Goal: Check status: Check status

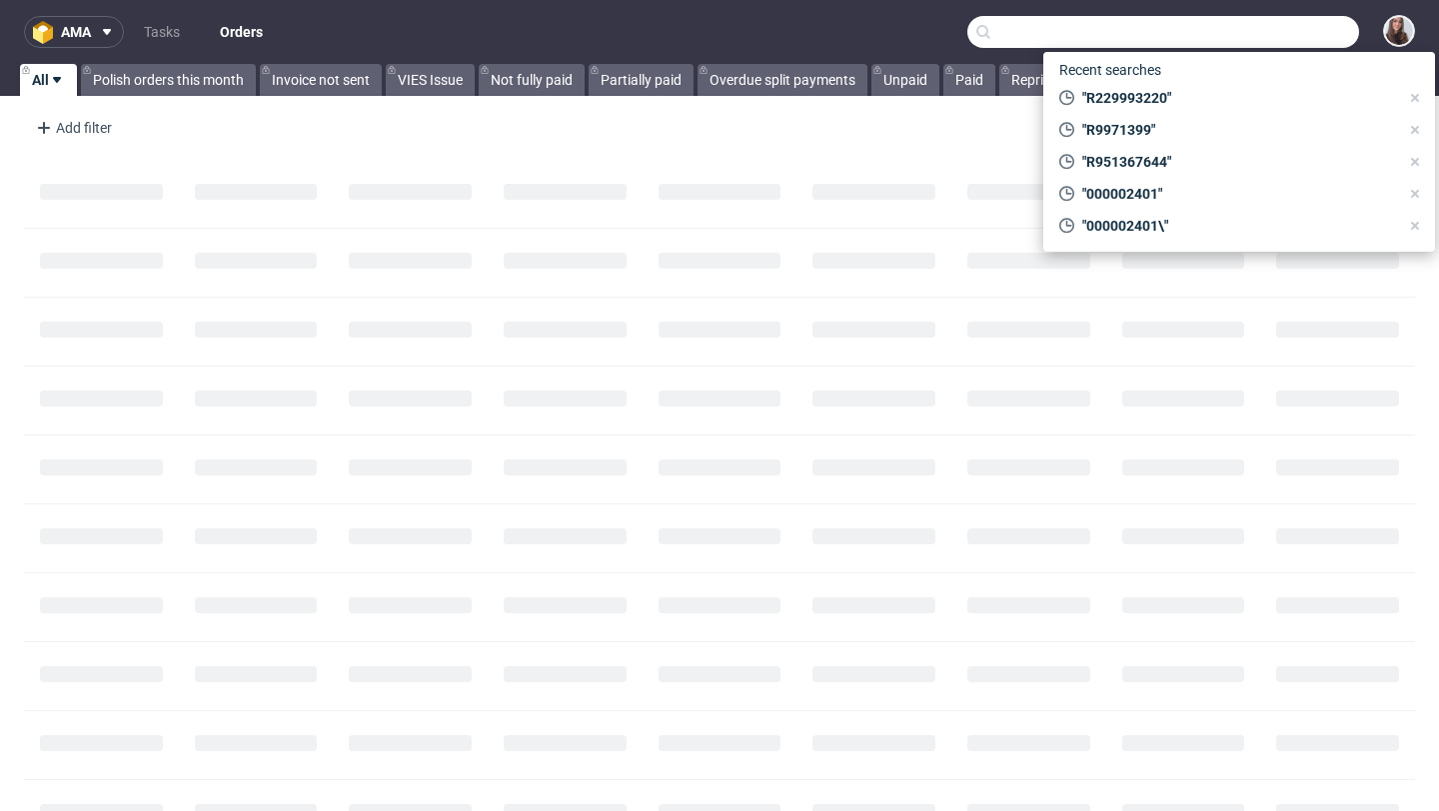
click at [1227, 30] on input "text" at bounding box center [1163, 32] width 392 height 32
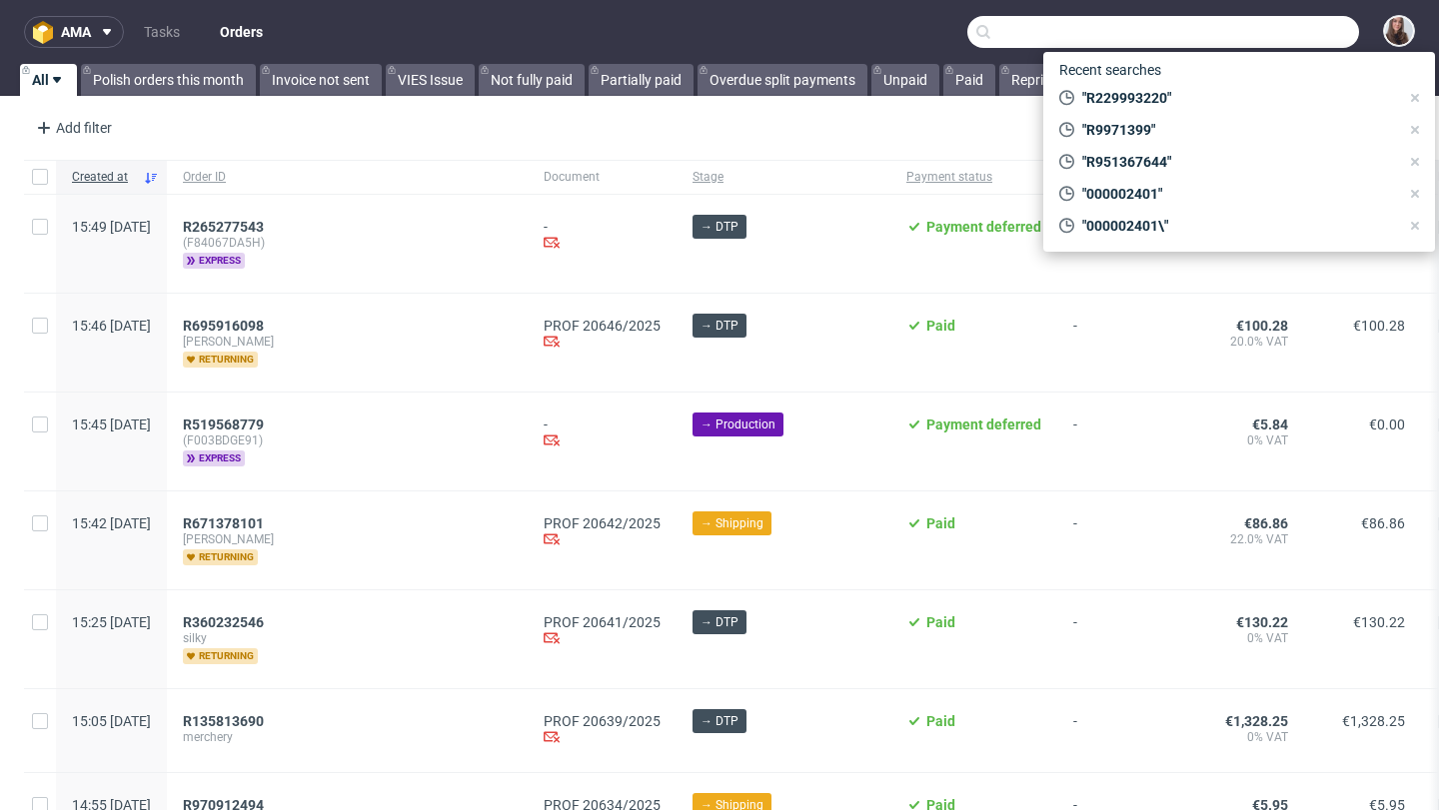
paste input "R365765698"
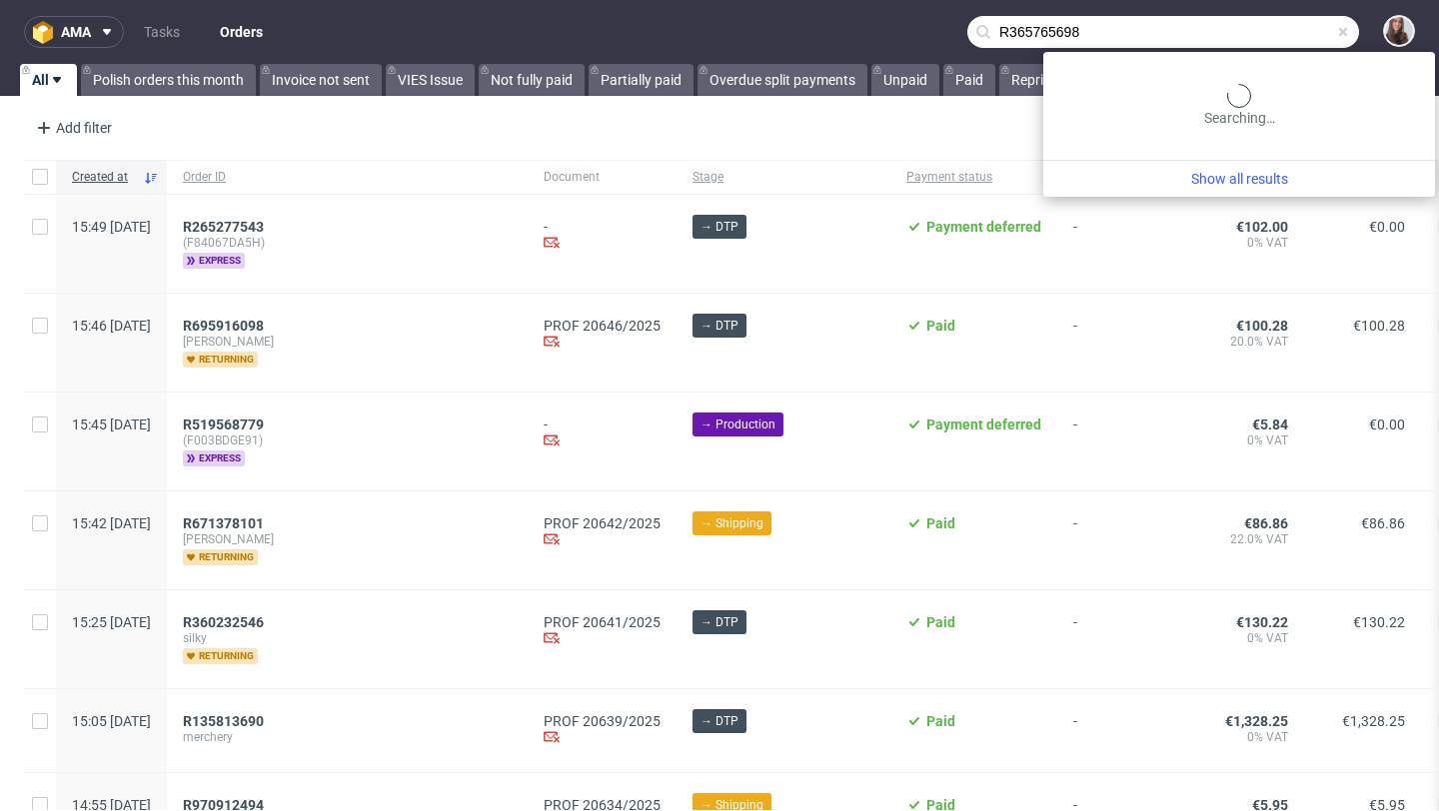
type input "R365765698"
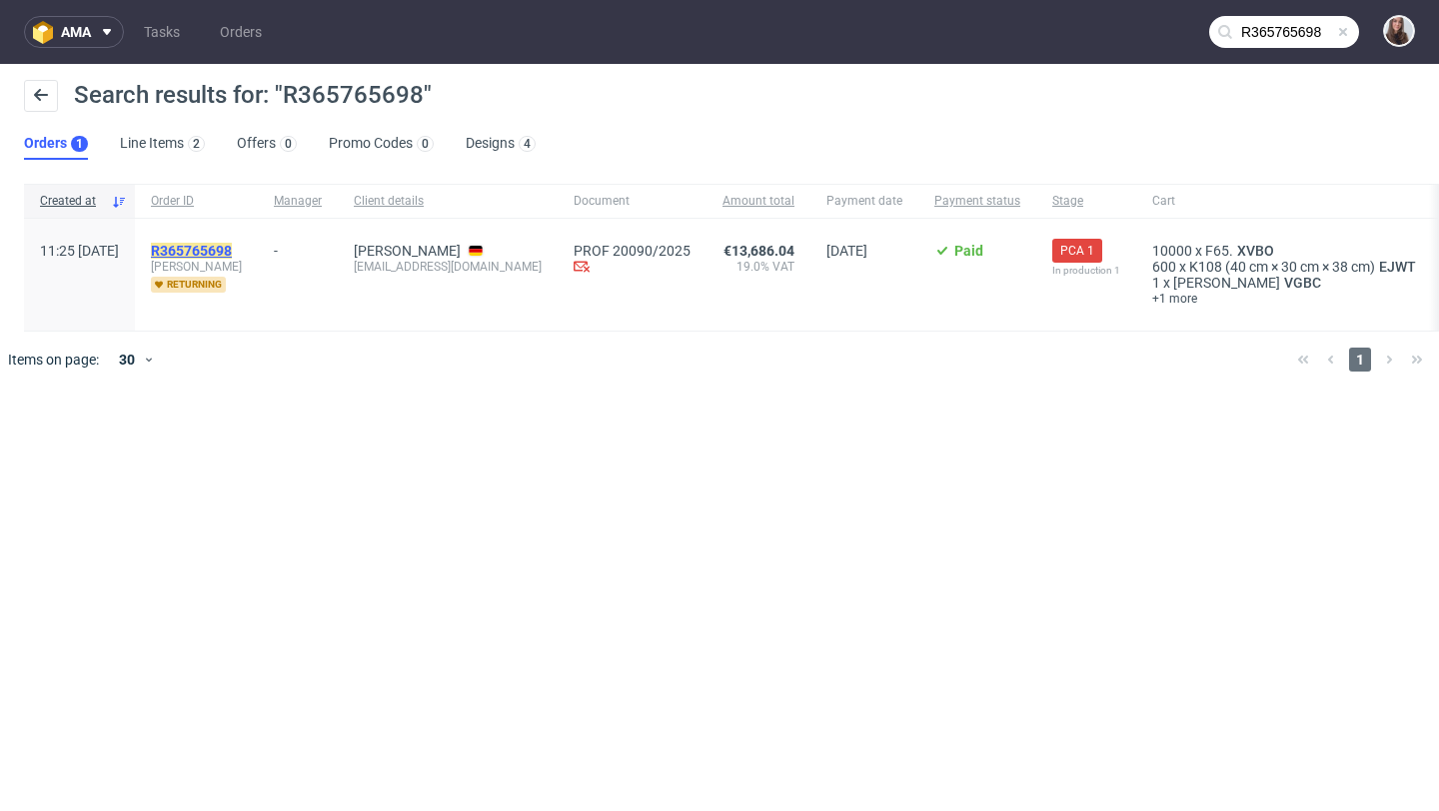
click at [232, 245] on mark "R365765698" at bounding box center [191, 251] width 81 height 16
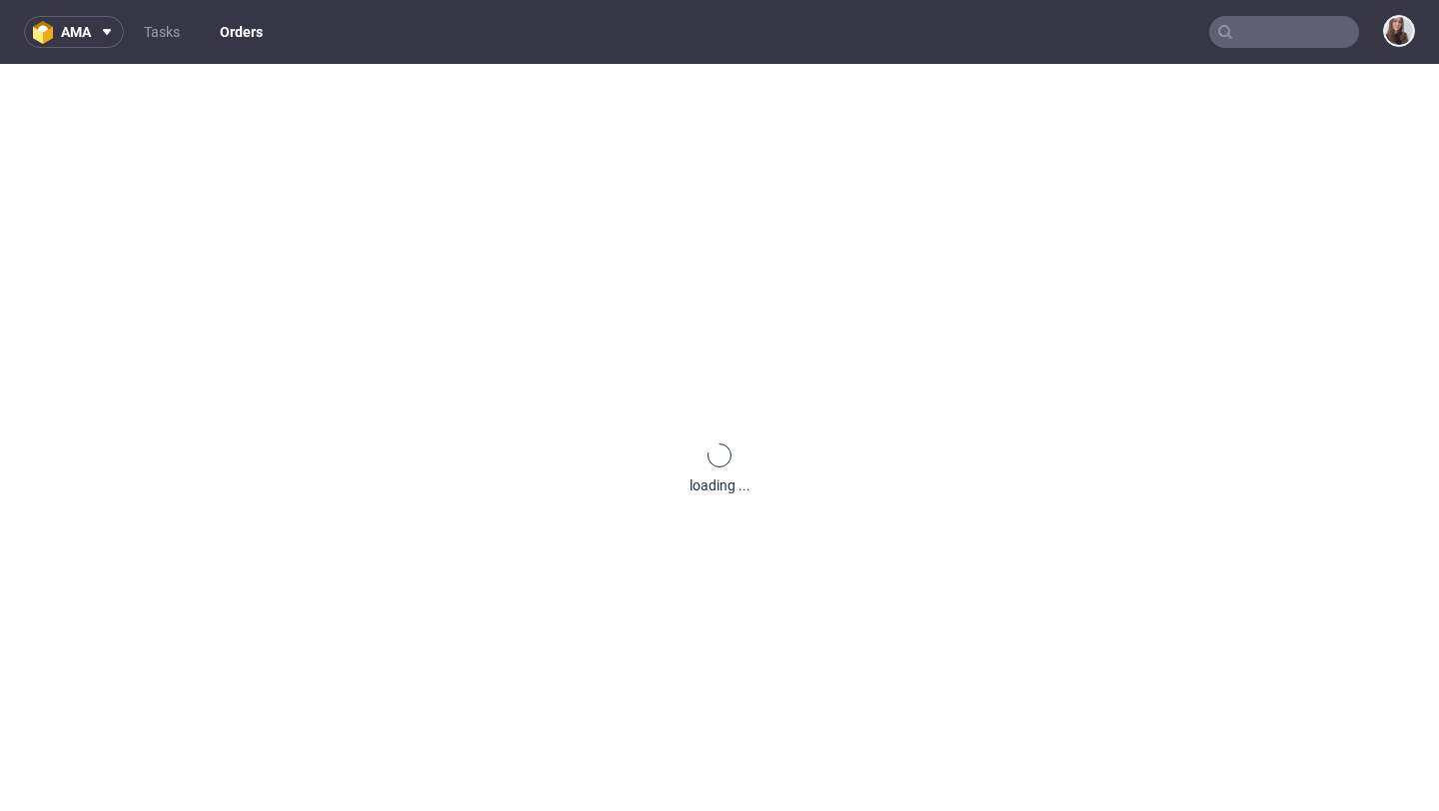
type input "R365765698"
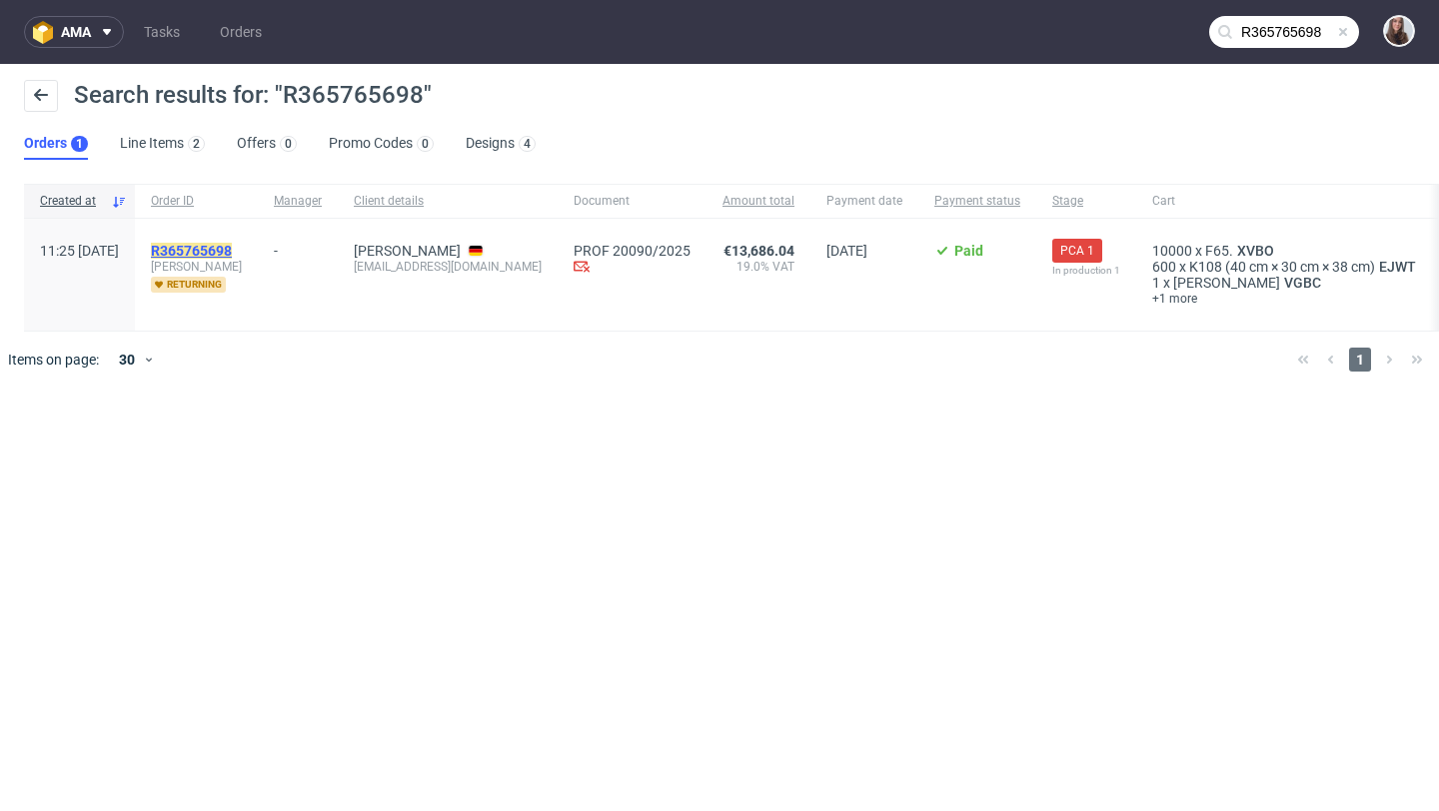
click at [232, 246] on mark "R365765698" at bounding box center [191, 251] width 81 height 16
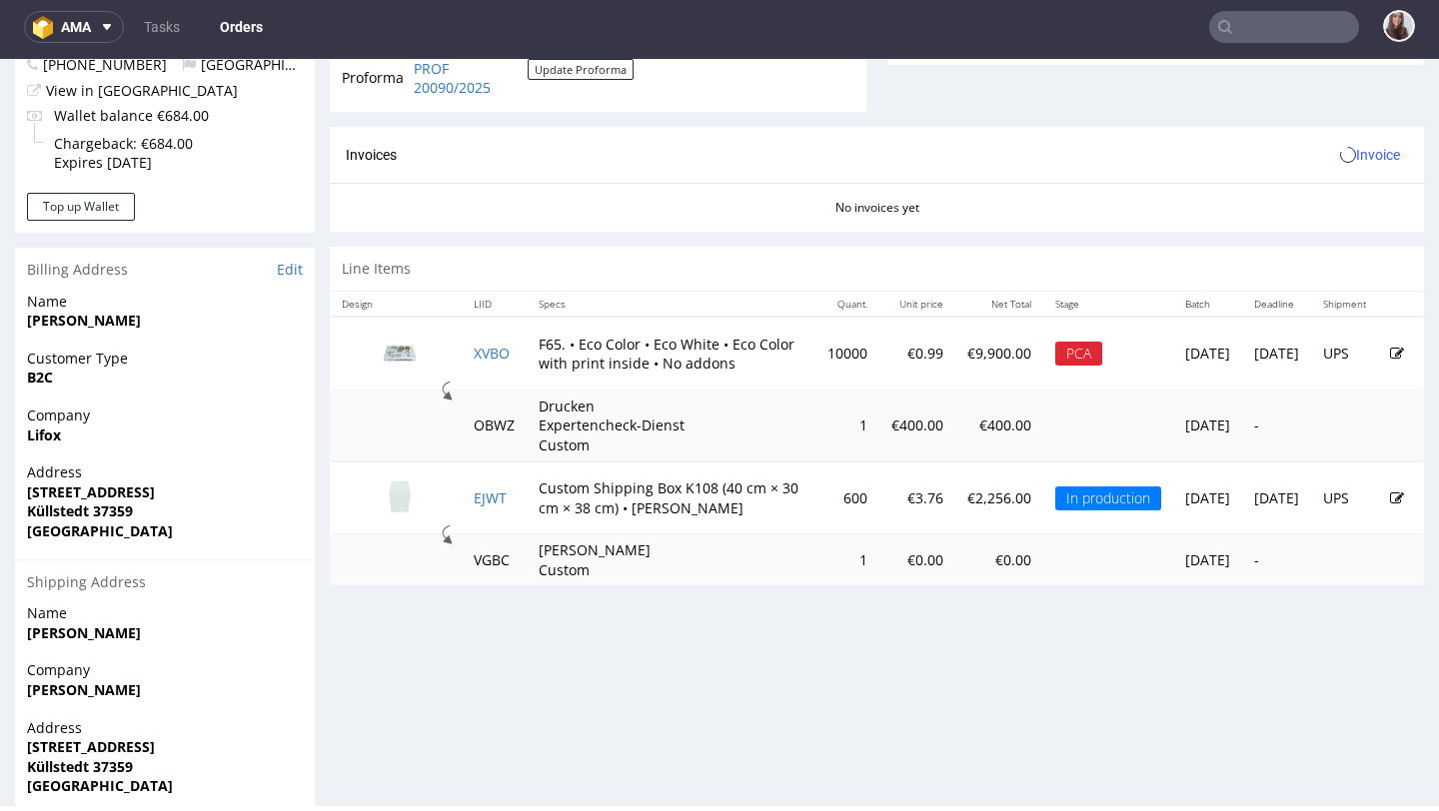
scroll to position [882, 0]
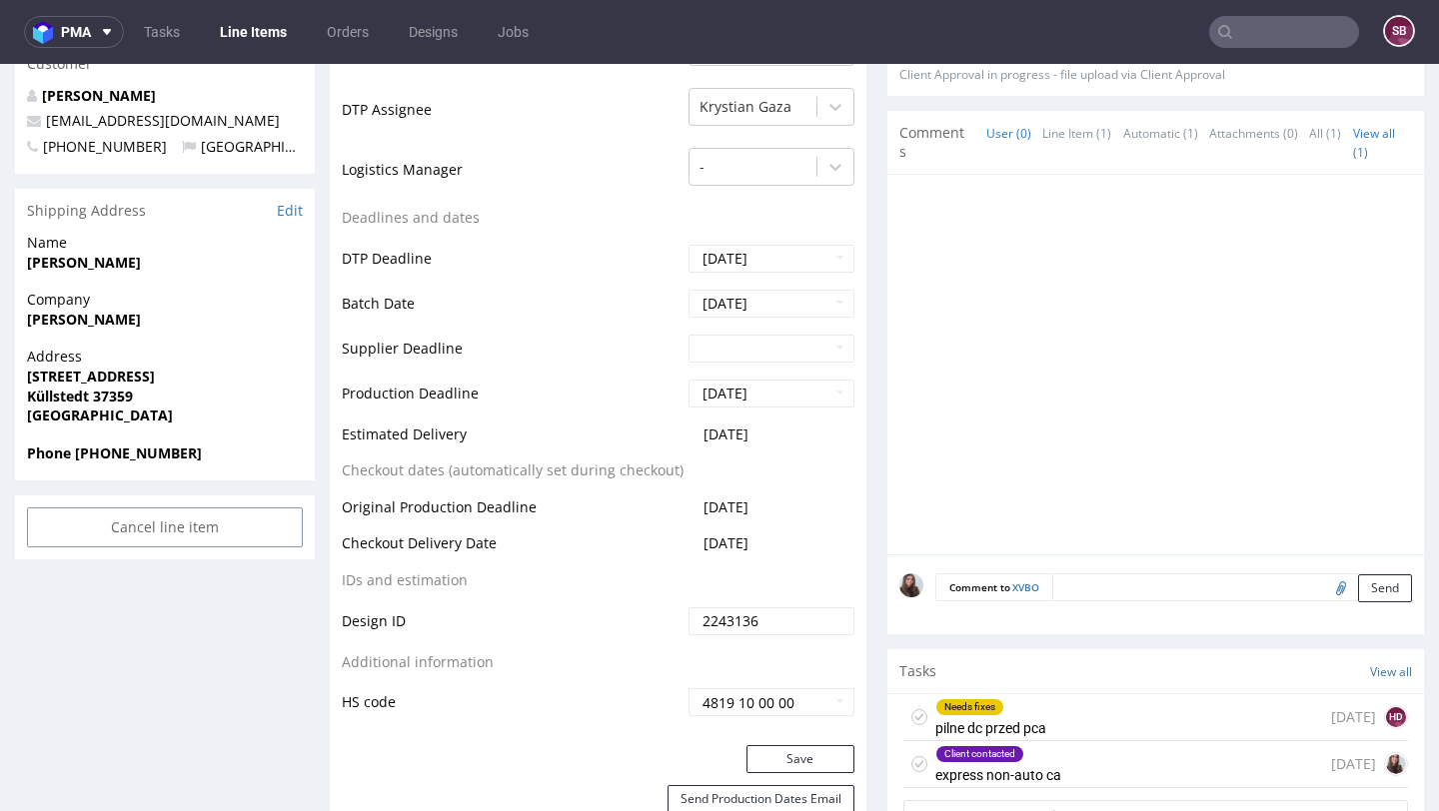
scroll to position [851, 0]
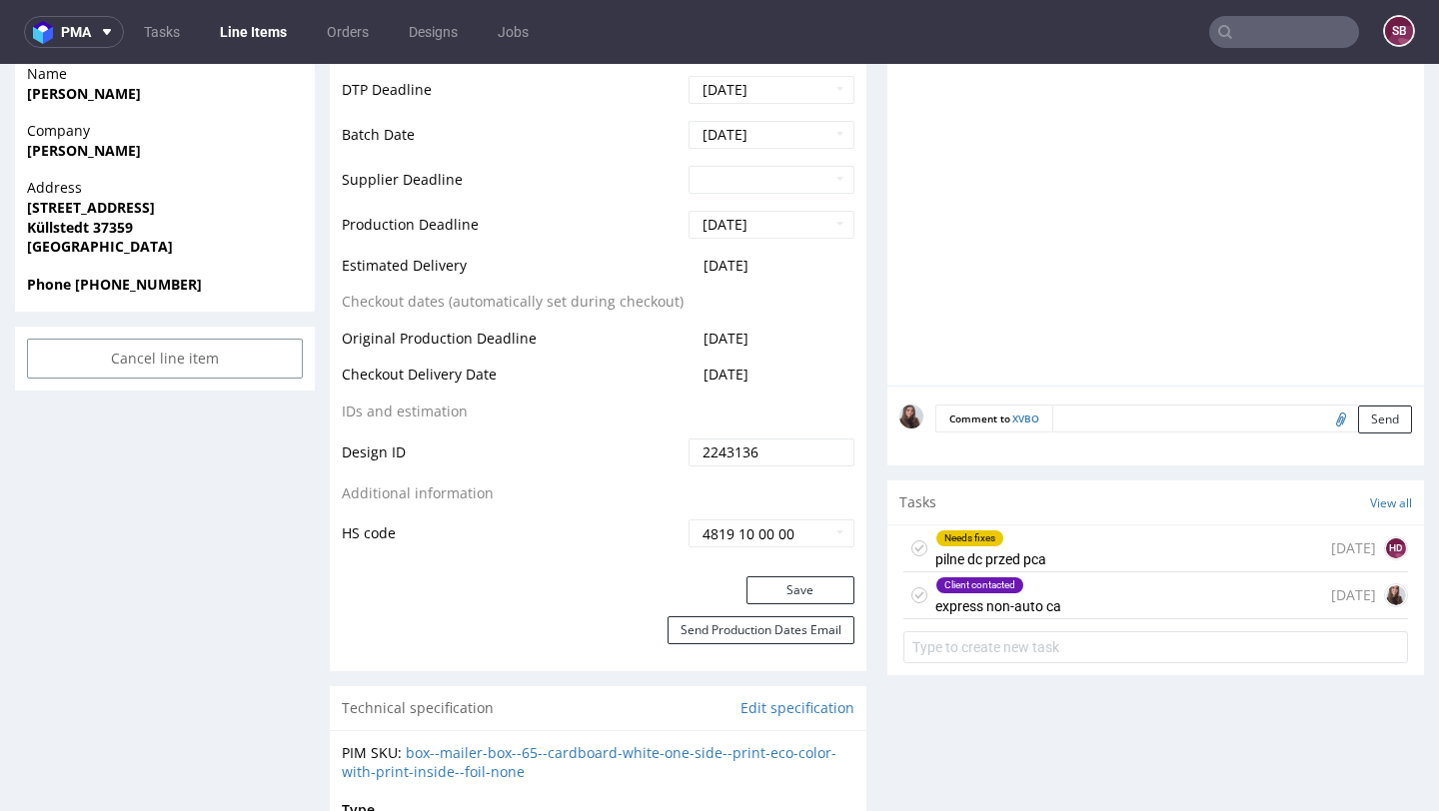
click at [1050, 591] on div "Client contacted" at bounding box center [998, 586] width 124 height 16
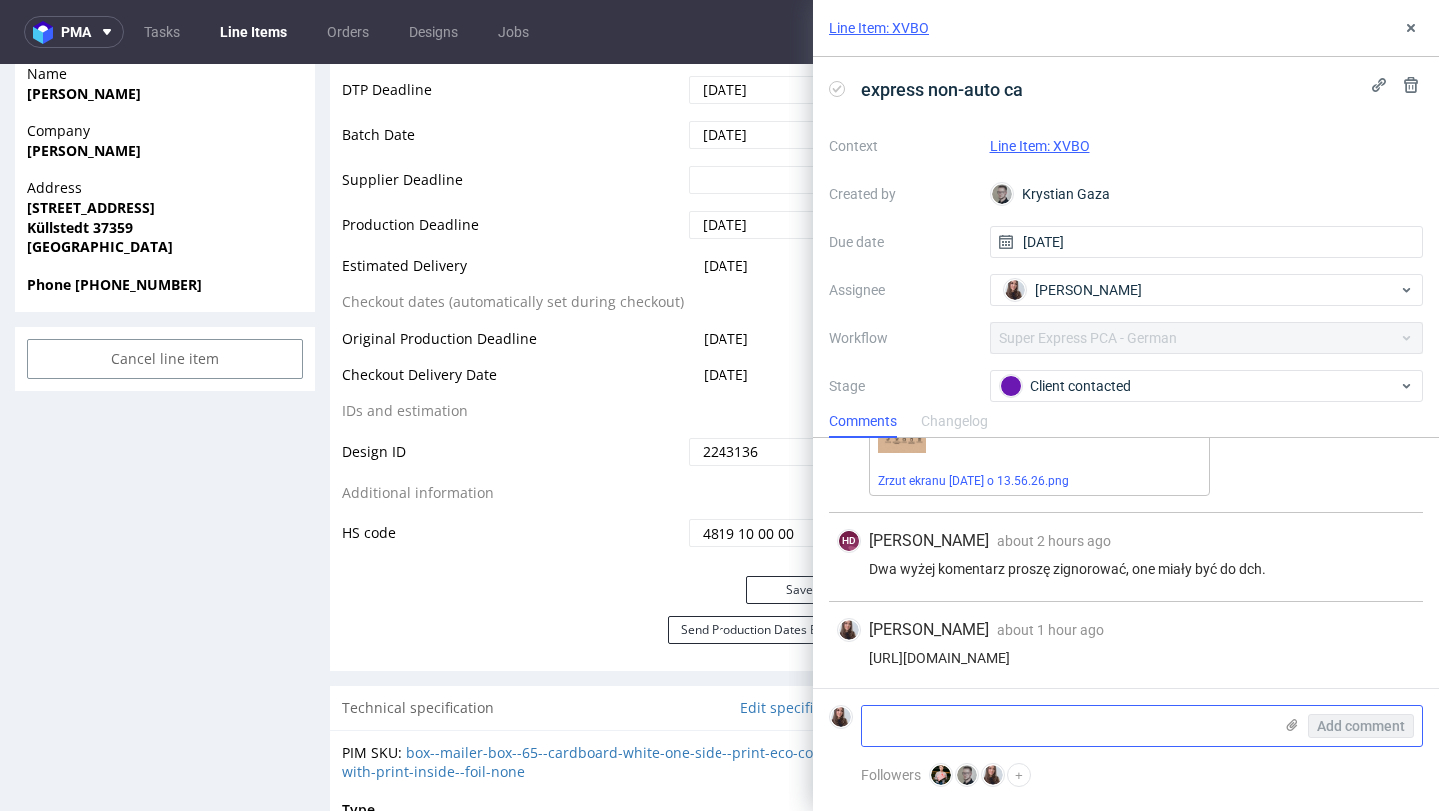
scroll to position [673, 0]
click at [975, 724] on textarea at bounding box center [1067, 726] width 410 height 40
type textarea "Client accepted the files"
click at [1383, 726] on span "Add comment" at bounding box center [1361, 726] width 88 height 14
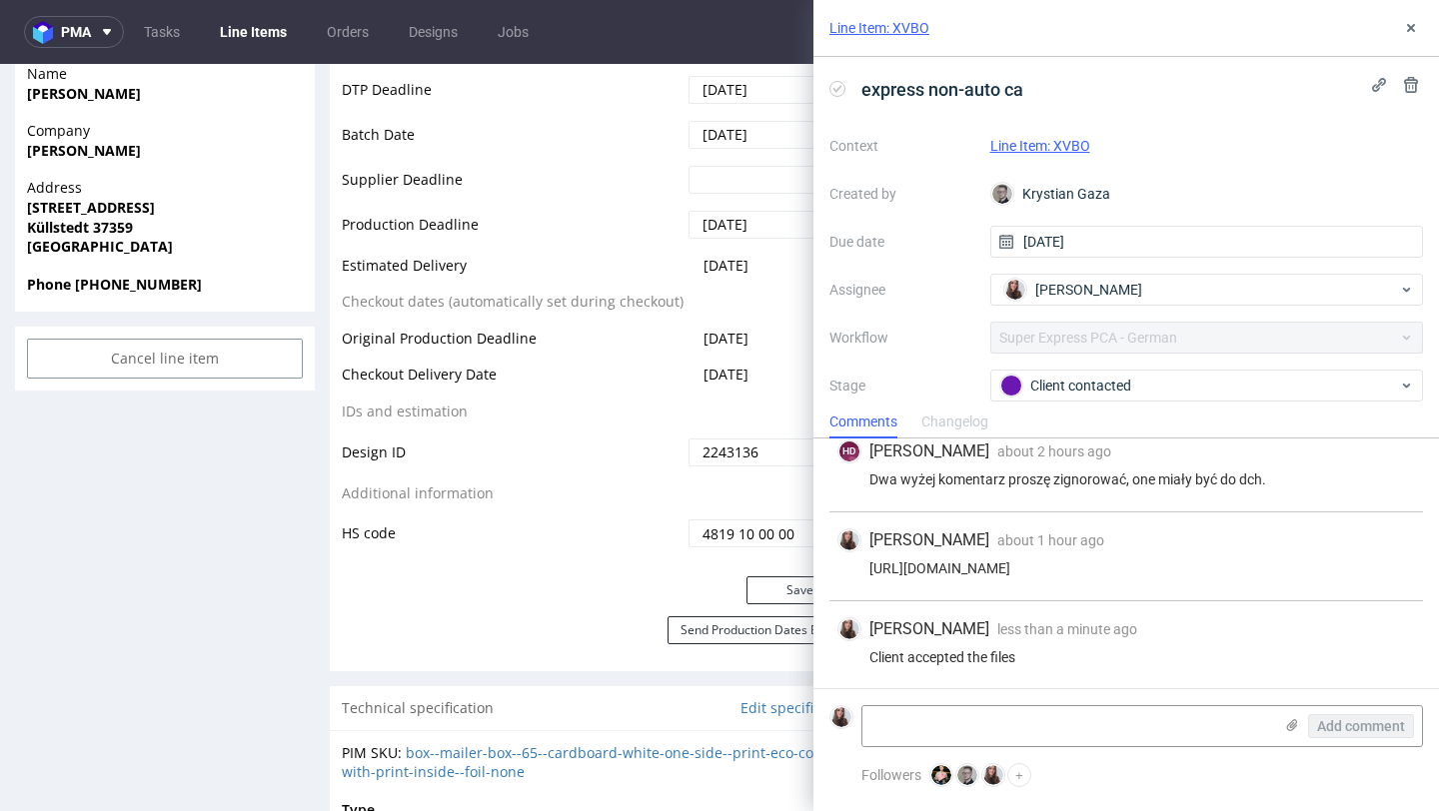
scroll to position [762, 0]
click at [1061, 135] on div "Line Item: XVBO" at bounding box center [1207, 146] width 434 height 24
click at [1062, 141] on link "Line Item: XVBO" at bounding box center [1040, 146] width 100 height 16
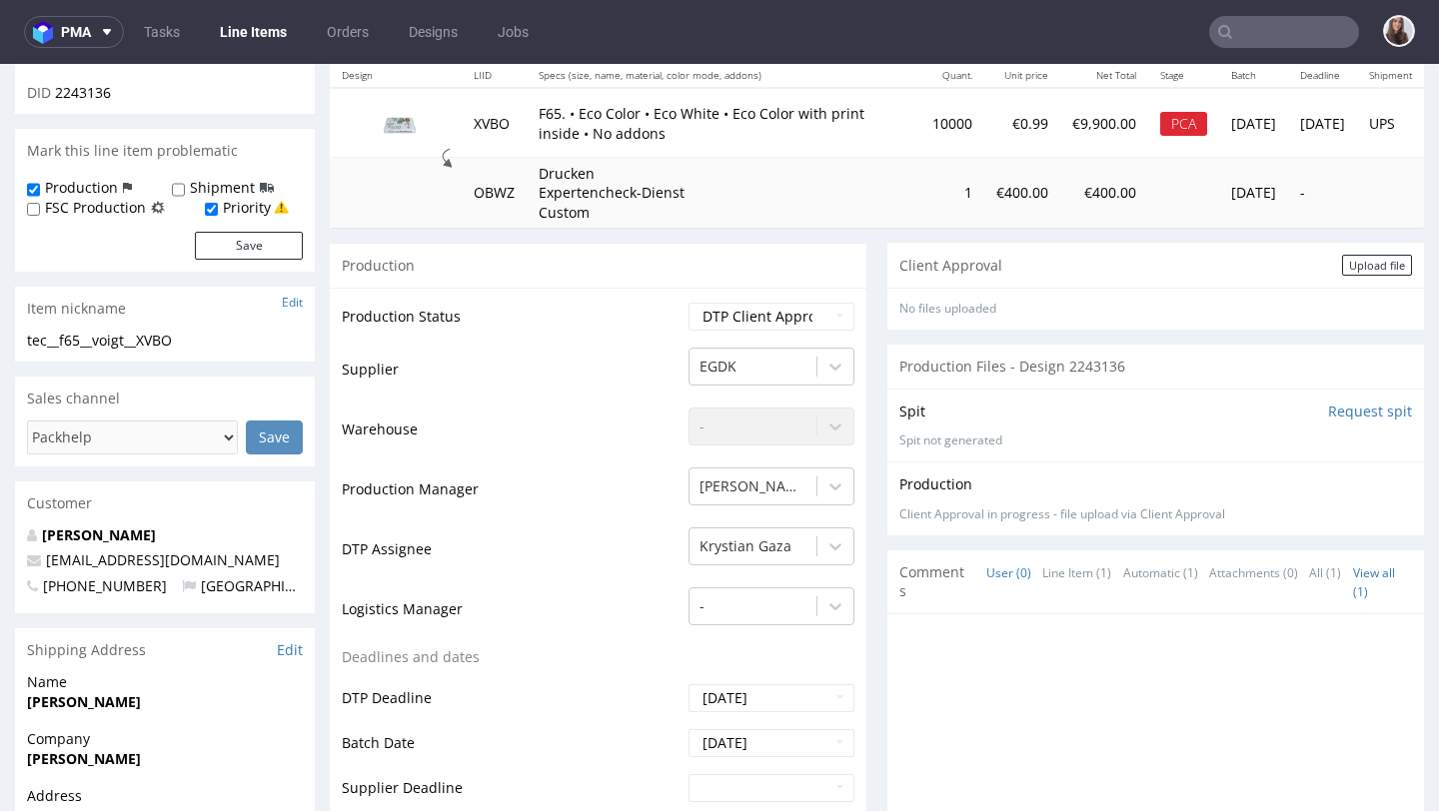
scroll to position [381, 0]
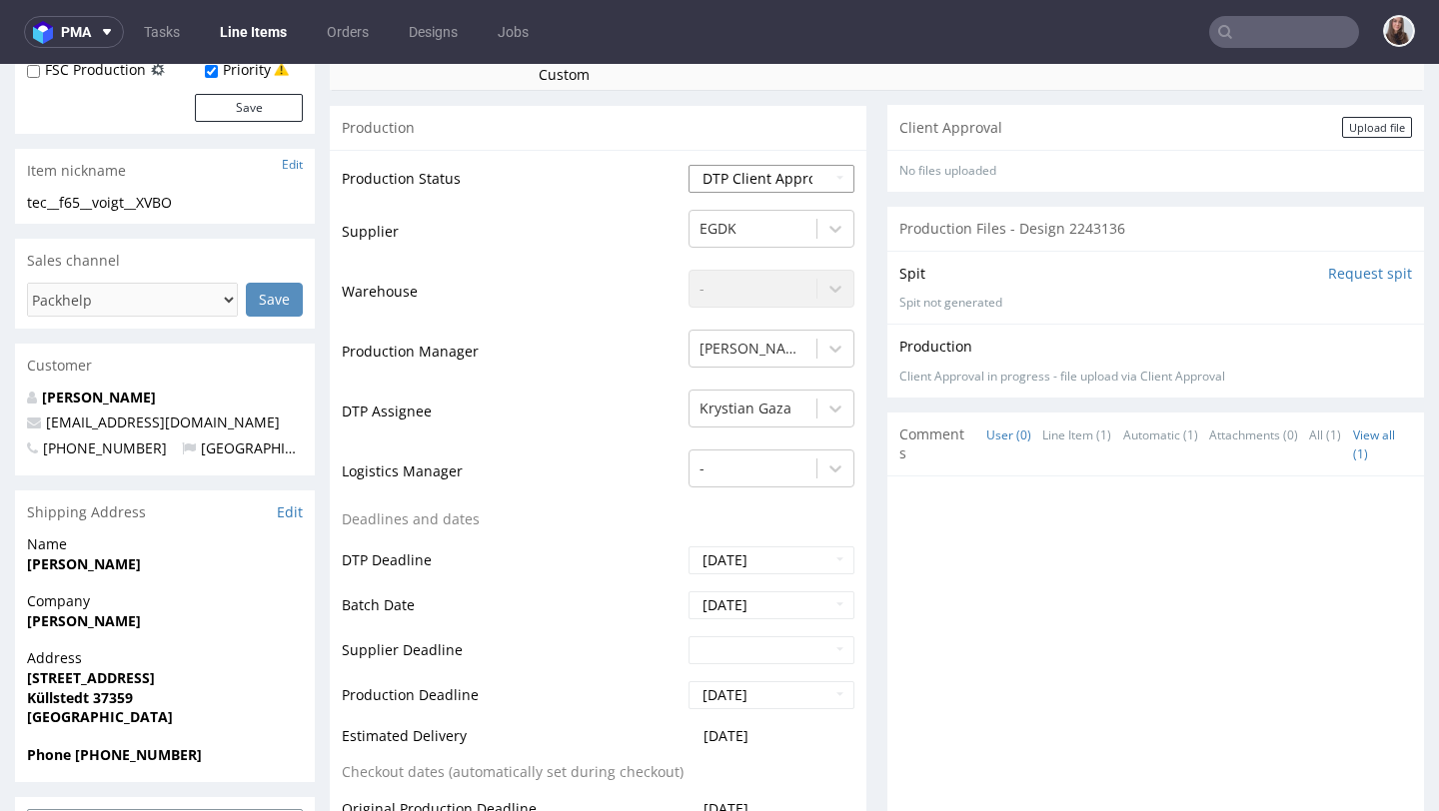
click at [773, 186] on select "Waiting for Artwork Waiting for Diecut Waiting for Mockup Waiting for DTP Waiti…" at bounding box center [771, 179] width 166 height 28
select select "back_for_dtp"
click at [688, 165] on select "Waiting for Artwork Waiting for Diecut Waiting for Mockup Waiting for DTP Waiti…" at bounding box center [771, 179] width 166 height 28
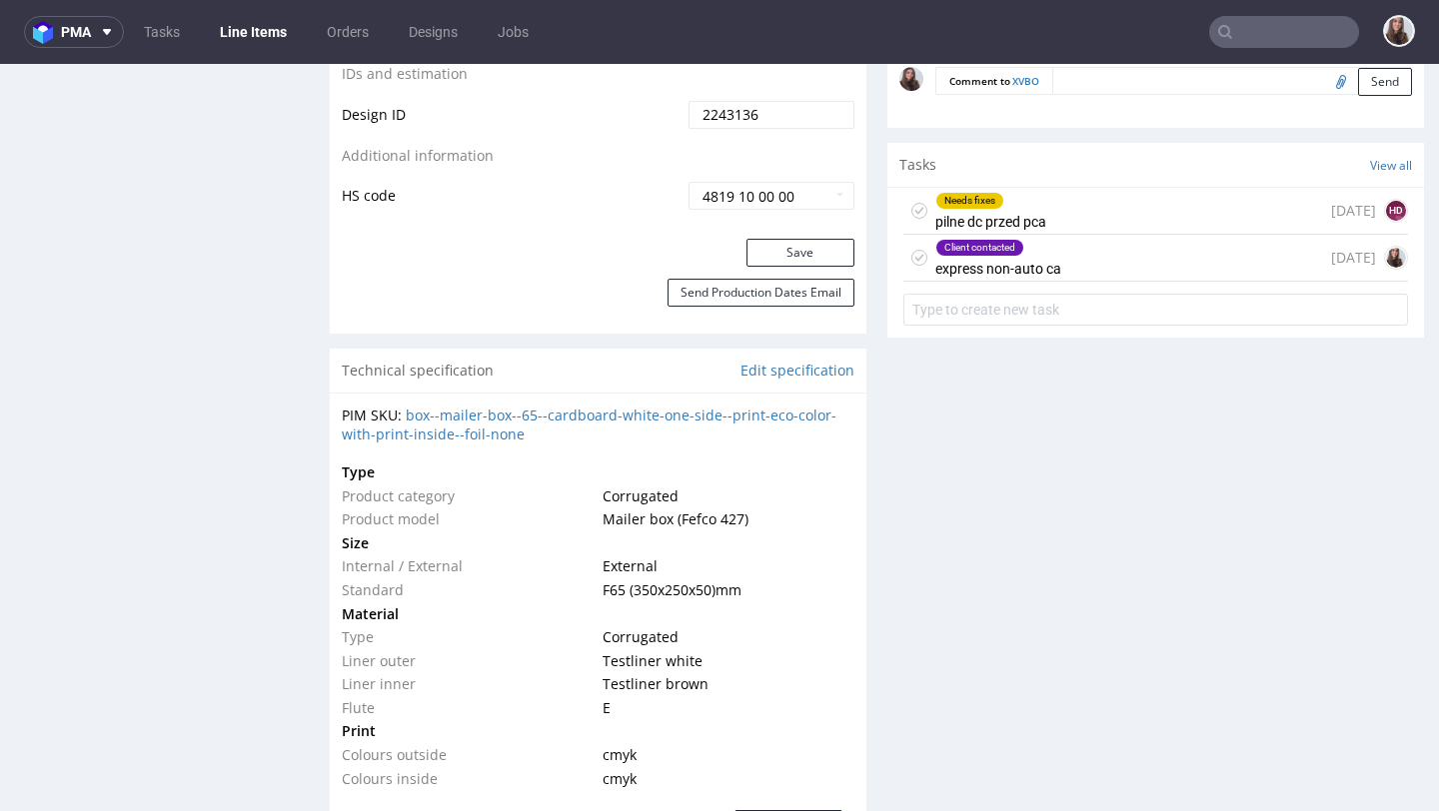
scroll to position [1199, 0]
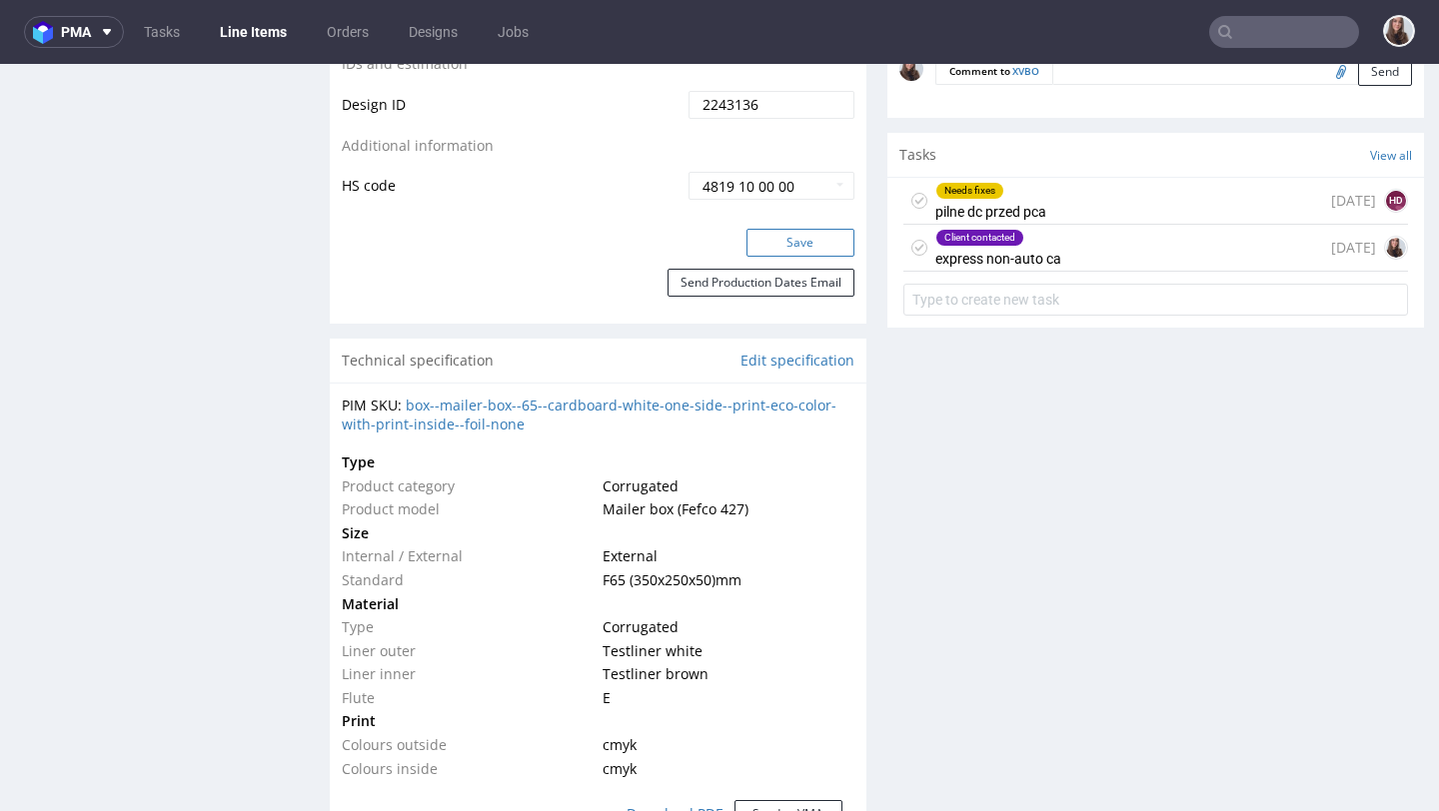
click at [791, 229] on button "Save" at bounding box center [800, 243] width 108 height 28
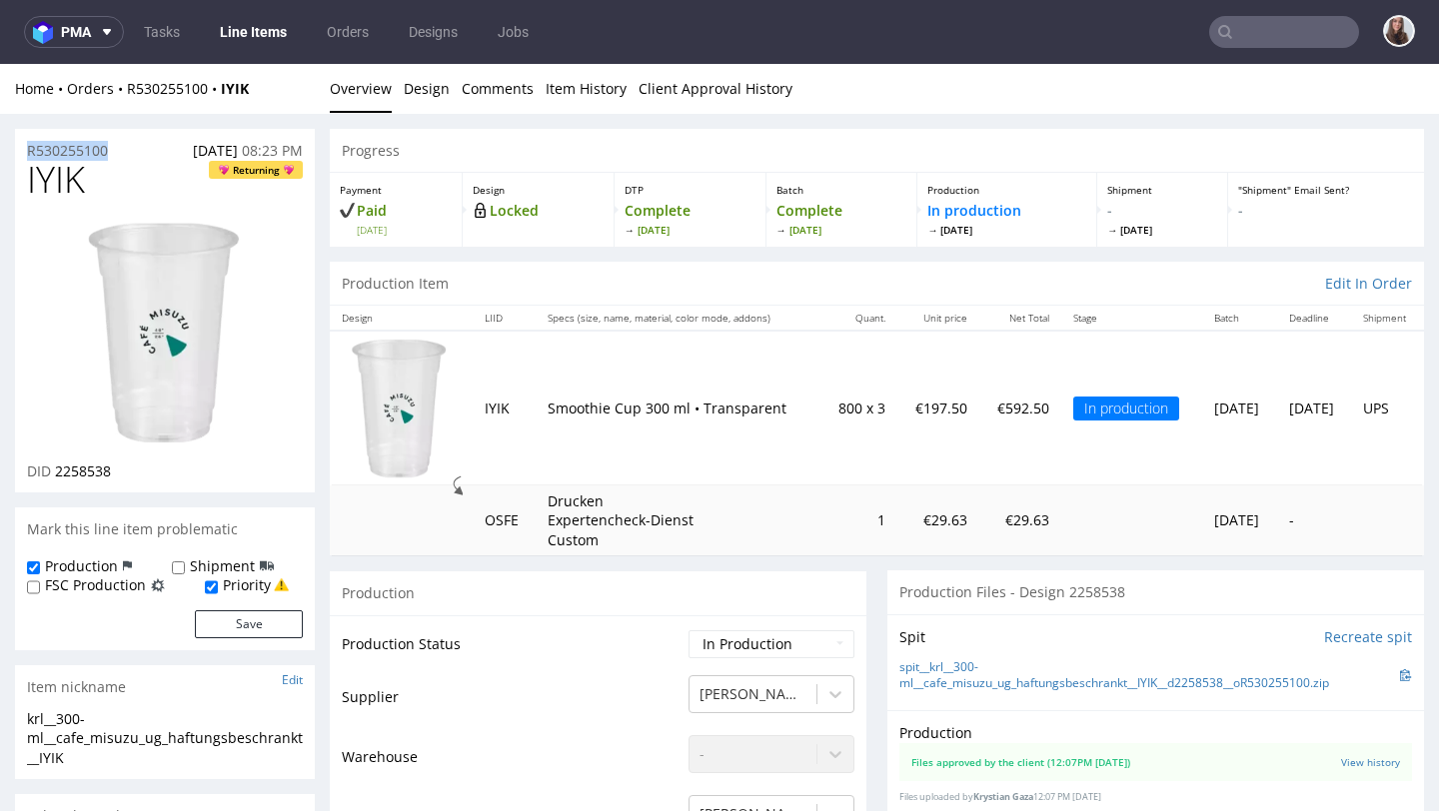
drag, startPoint x: 120, startPoint y: 147, endPoint x: 24, endPoint y: 147, distance: 95.9
click at [24, 147] on div "R530255100 08.09.2025 08:23 PM" at bounding box center [165, 145] width 300 height 32
copy p "R530255100"
drag, startPoint x: 674, startPoint y: 406, endPoint x: 530, endPoint y: 404, distance: 144.9
click at [536, 404] on td "Smoothie Cup 300 ml • Transparent" at bounding box center [678, 408] width 285 height 154
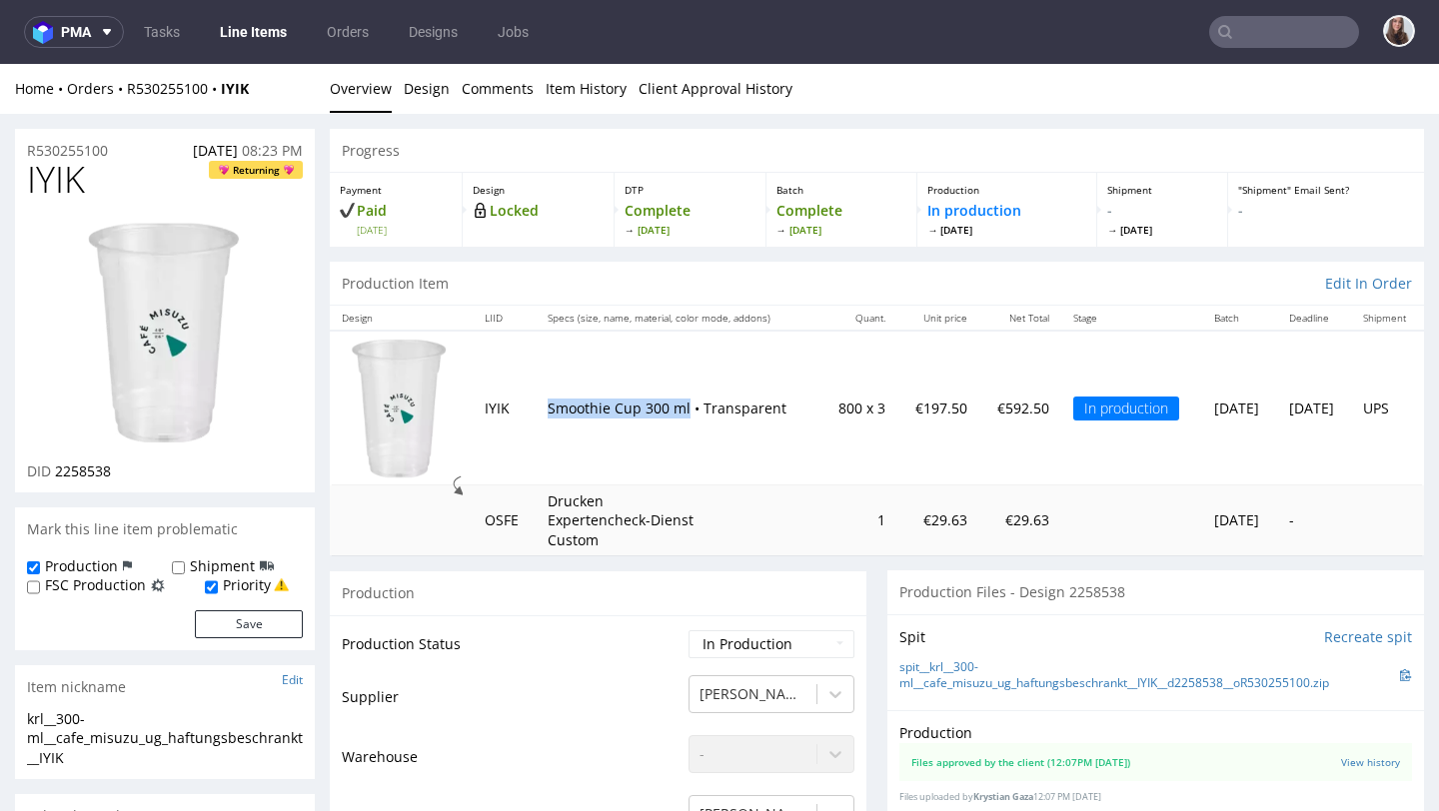
copy p "Smoothie Cup 300 ml"
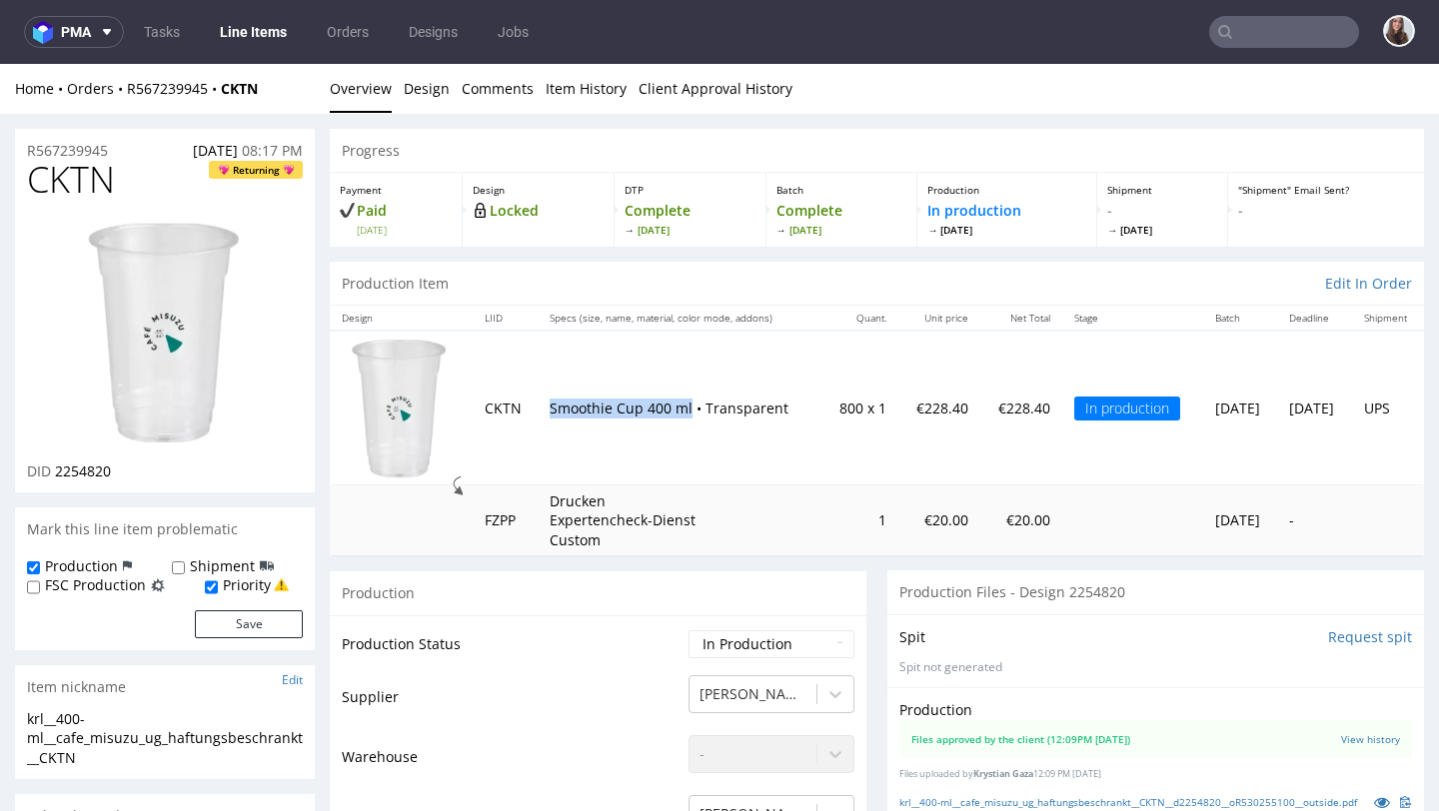
drag, startPoint x: 675, startPoint y: 409, endPoint x: 530, endPoint y: 410, distance: 145.9
click at [538, 410] on td "Smoothie Cup 400 ml • Transparent" at bounding box center [680, 408] width 284 height 154
copy p "Smoothie Cup 400 ml"
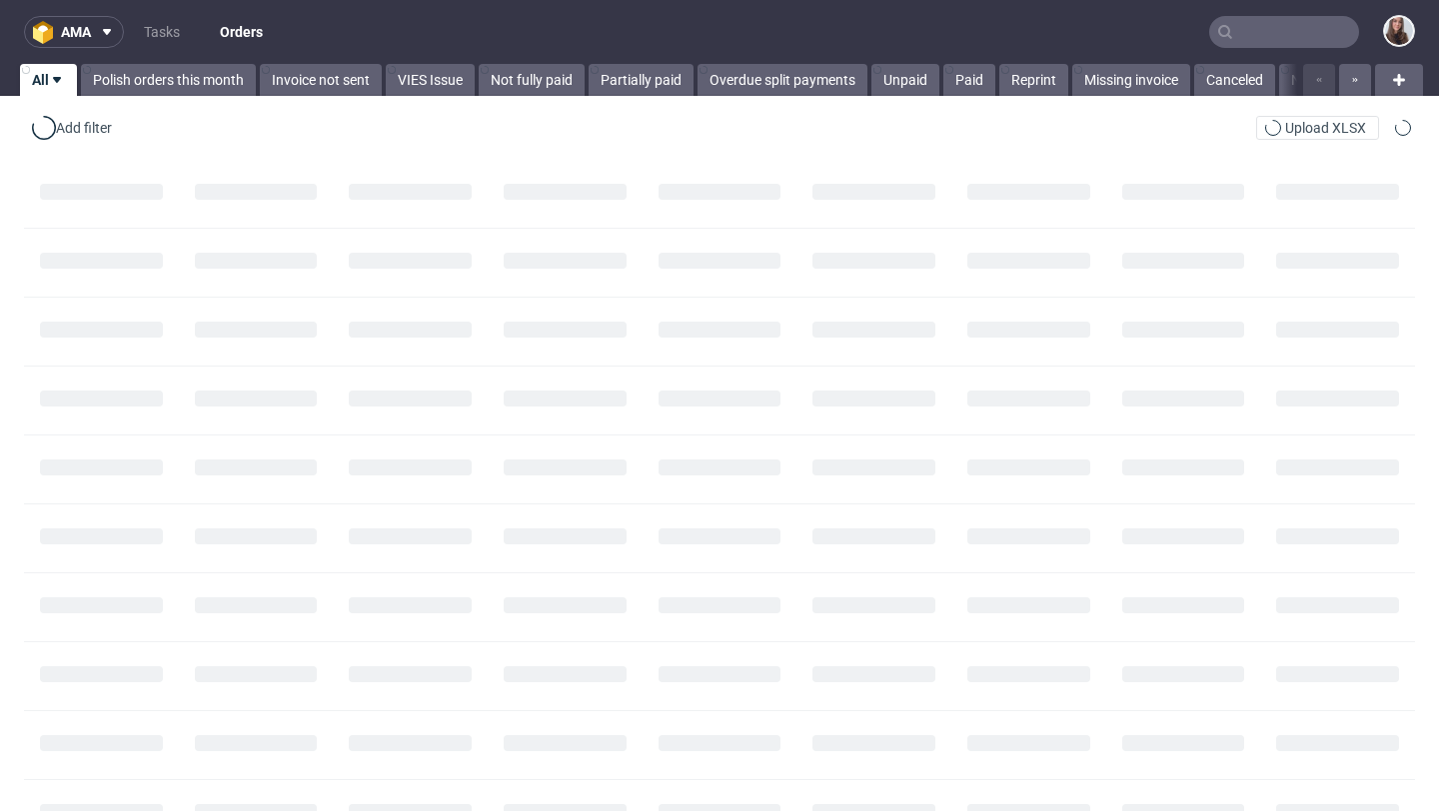
click at [1270, 23] on input "text" at bounding box center [1284, 32] width 150 height 32
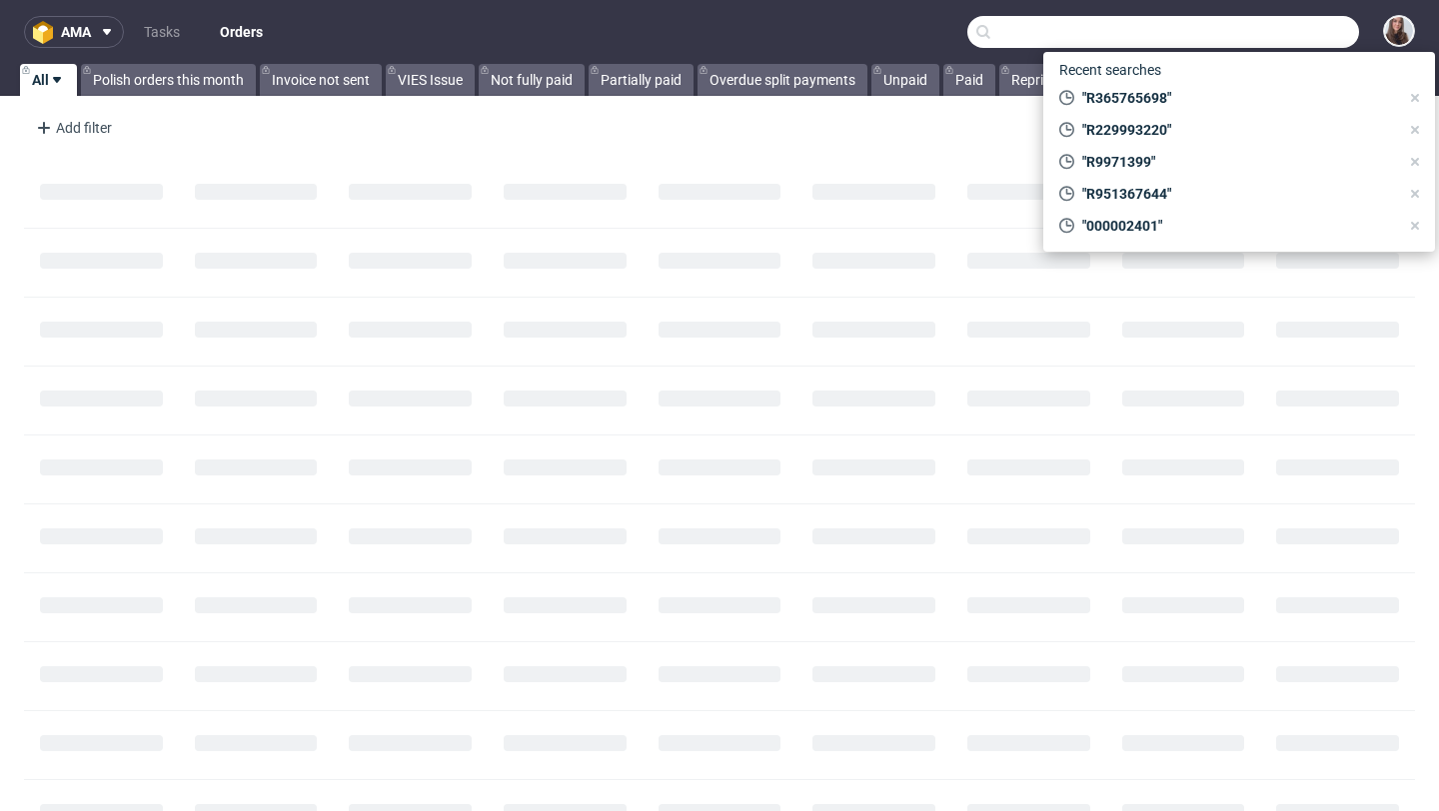
paste input "R608925572"
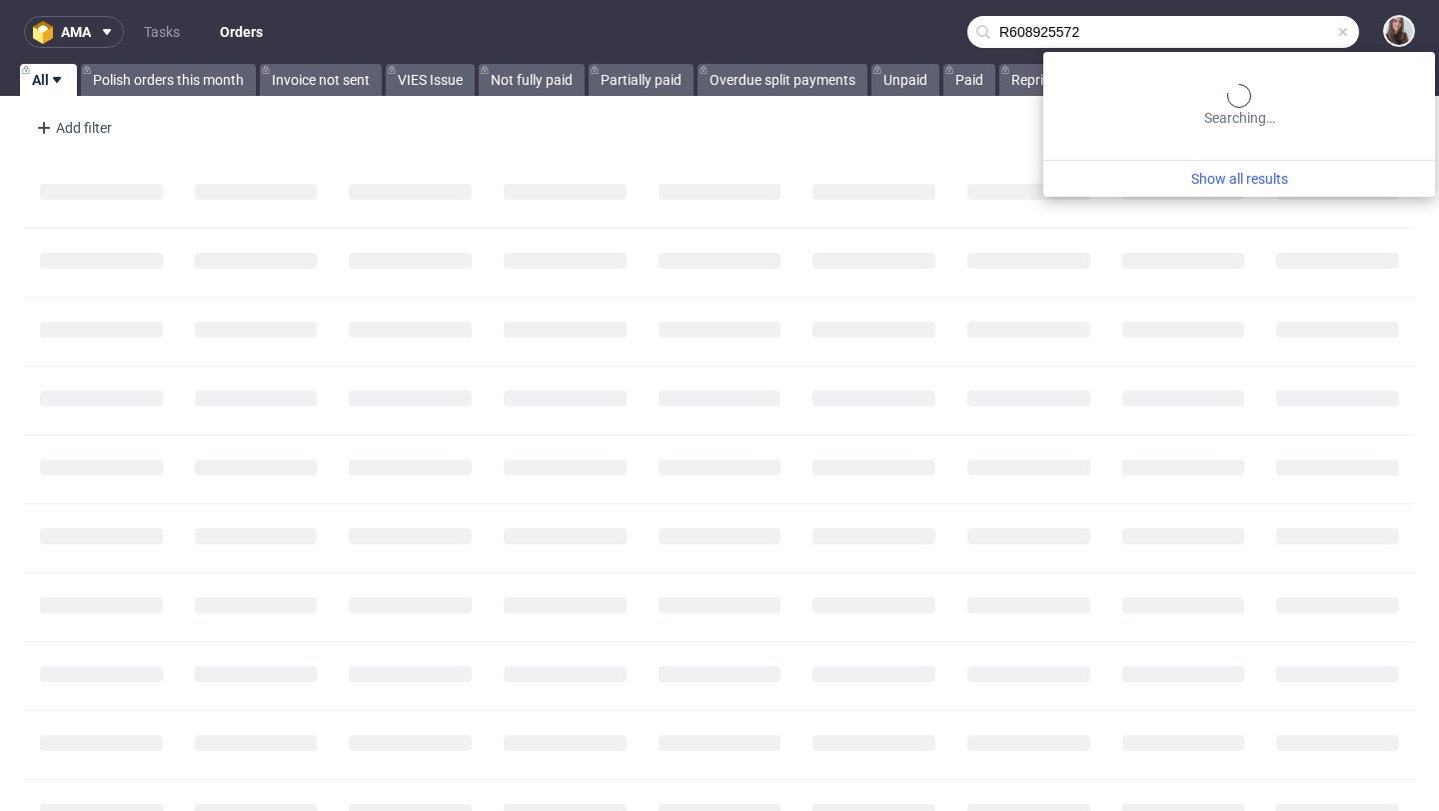
type input "R608925572"
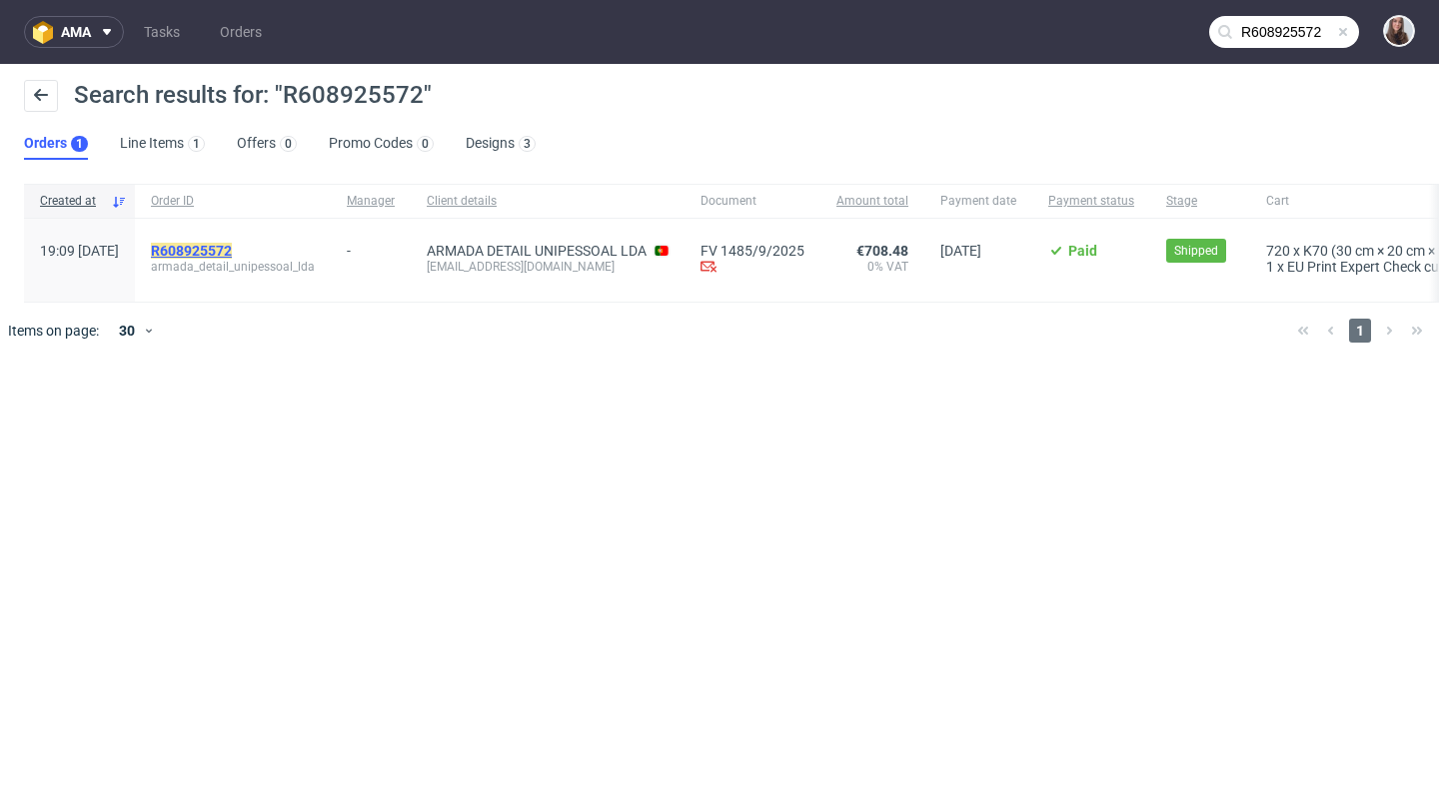
click at [232, 250] on mark "R608925572" at bounding box center [191, 251] width 81 height 16
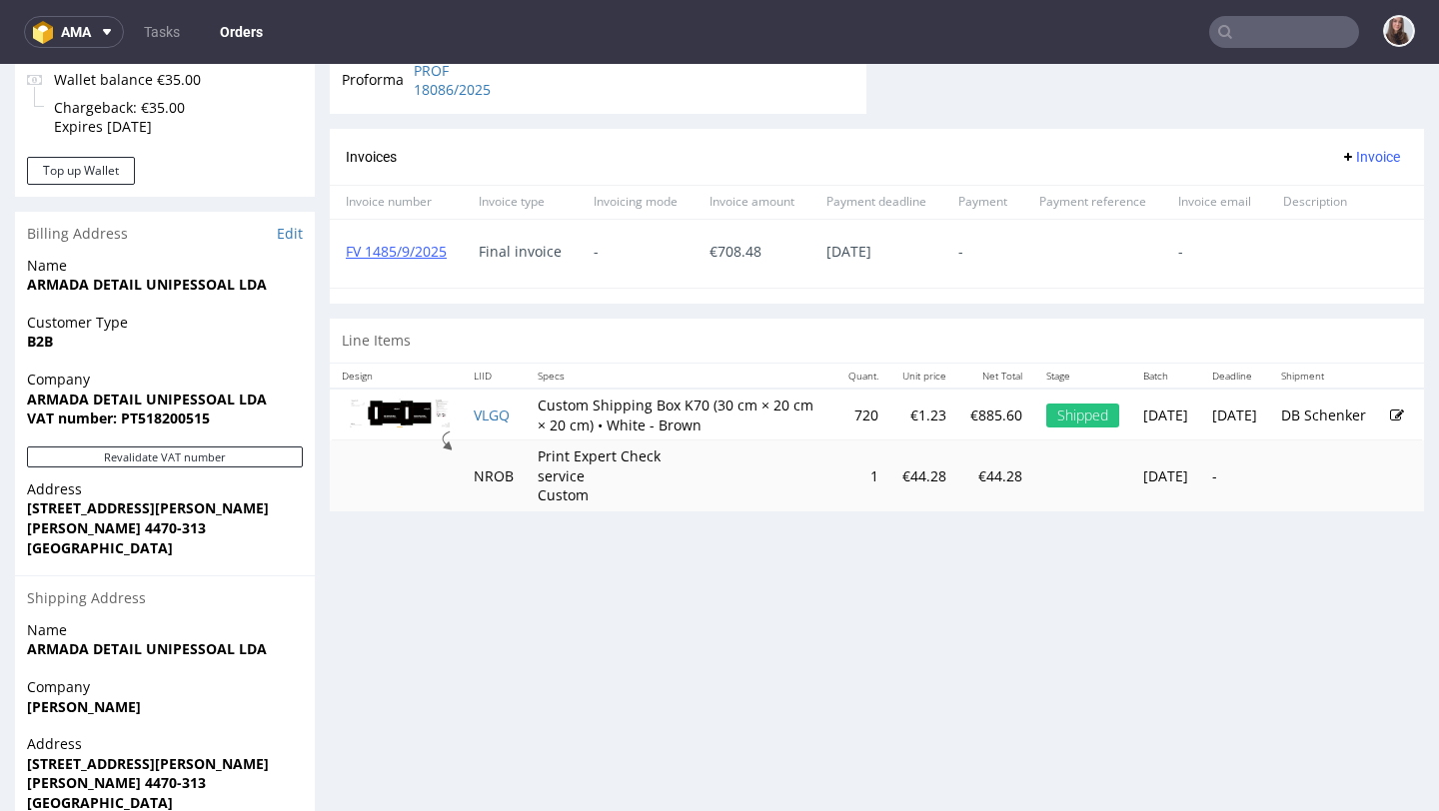
scroll to position [859, 0]
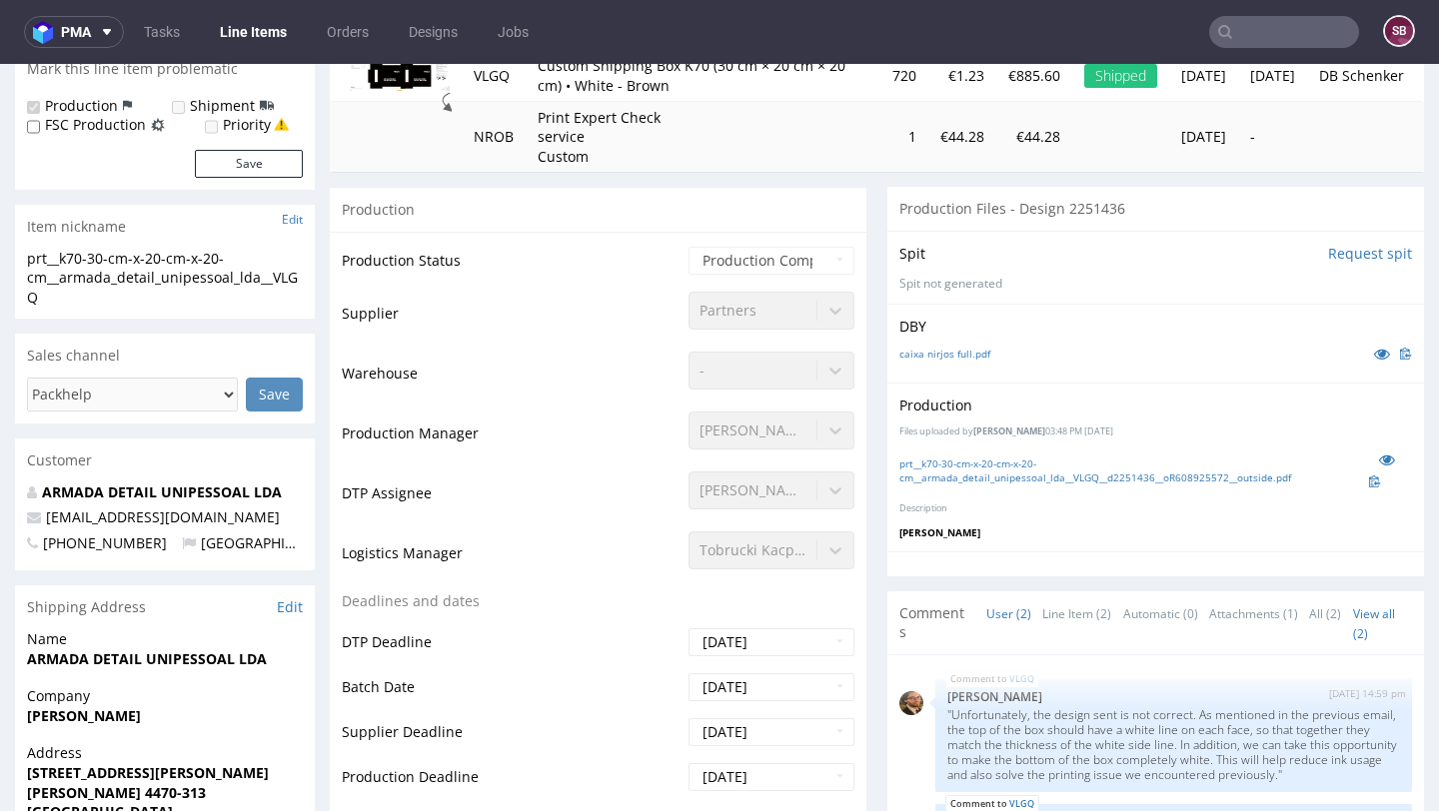
scroll to position [292, 0]
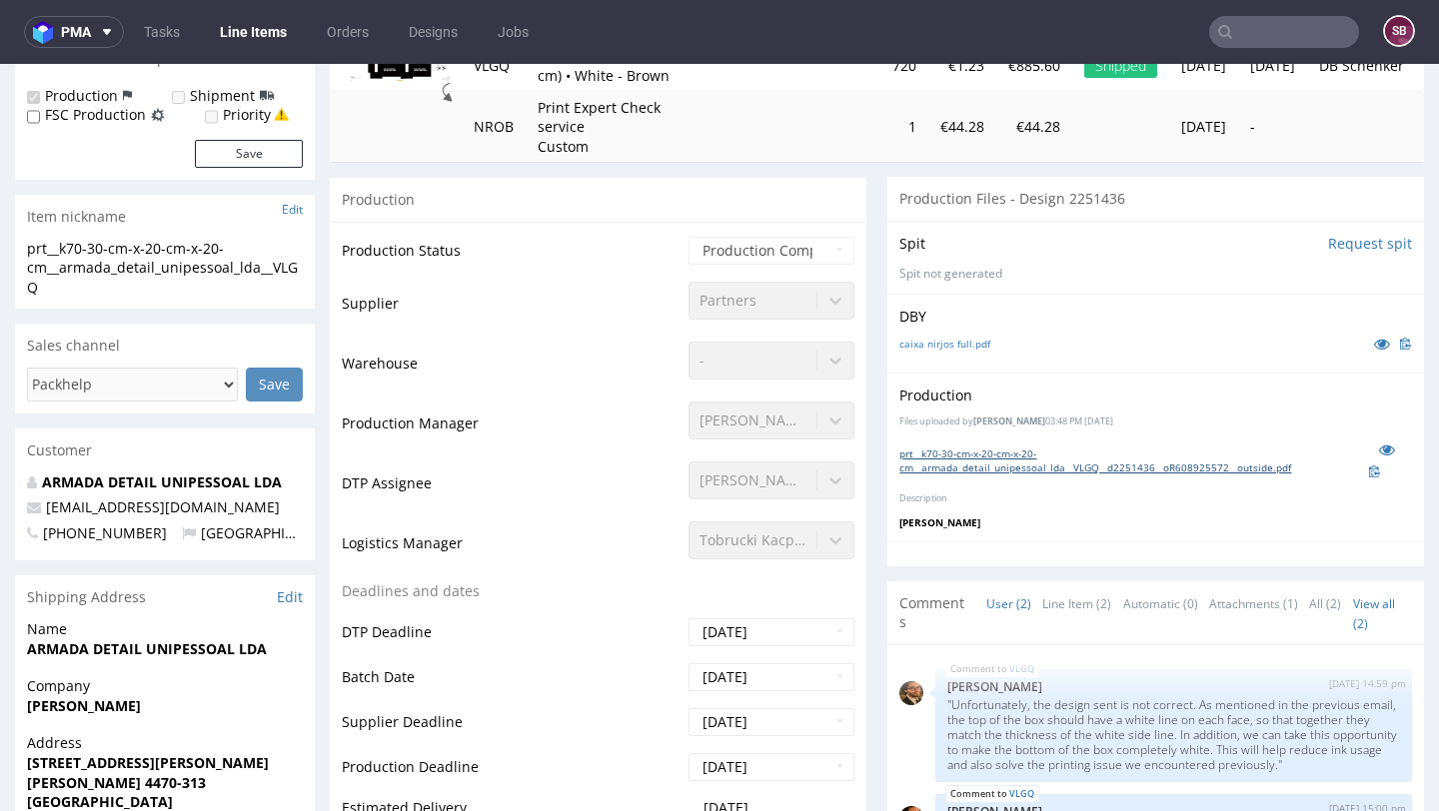
click at [998, 452] on link "prt__k70-30-cm-x-20-cm-x-20-cm__armada_detail_unipessoal_lda__VLGQ__d2251436__o…" at bounding box center [1134, 461] width 470 height 28
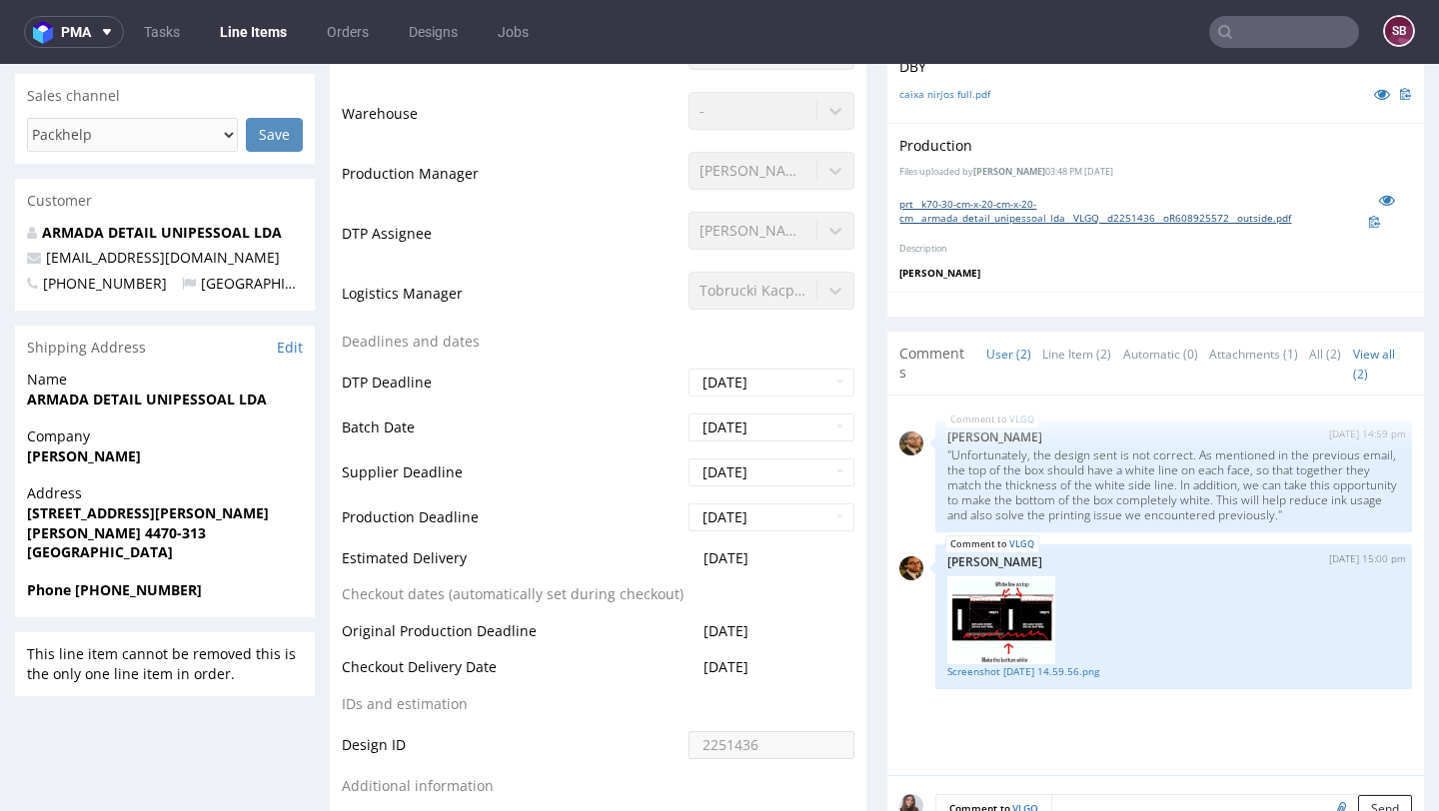
scroll to position [614, 0]
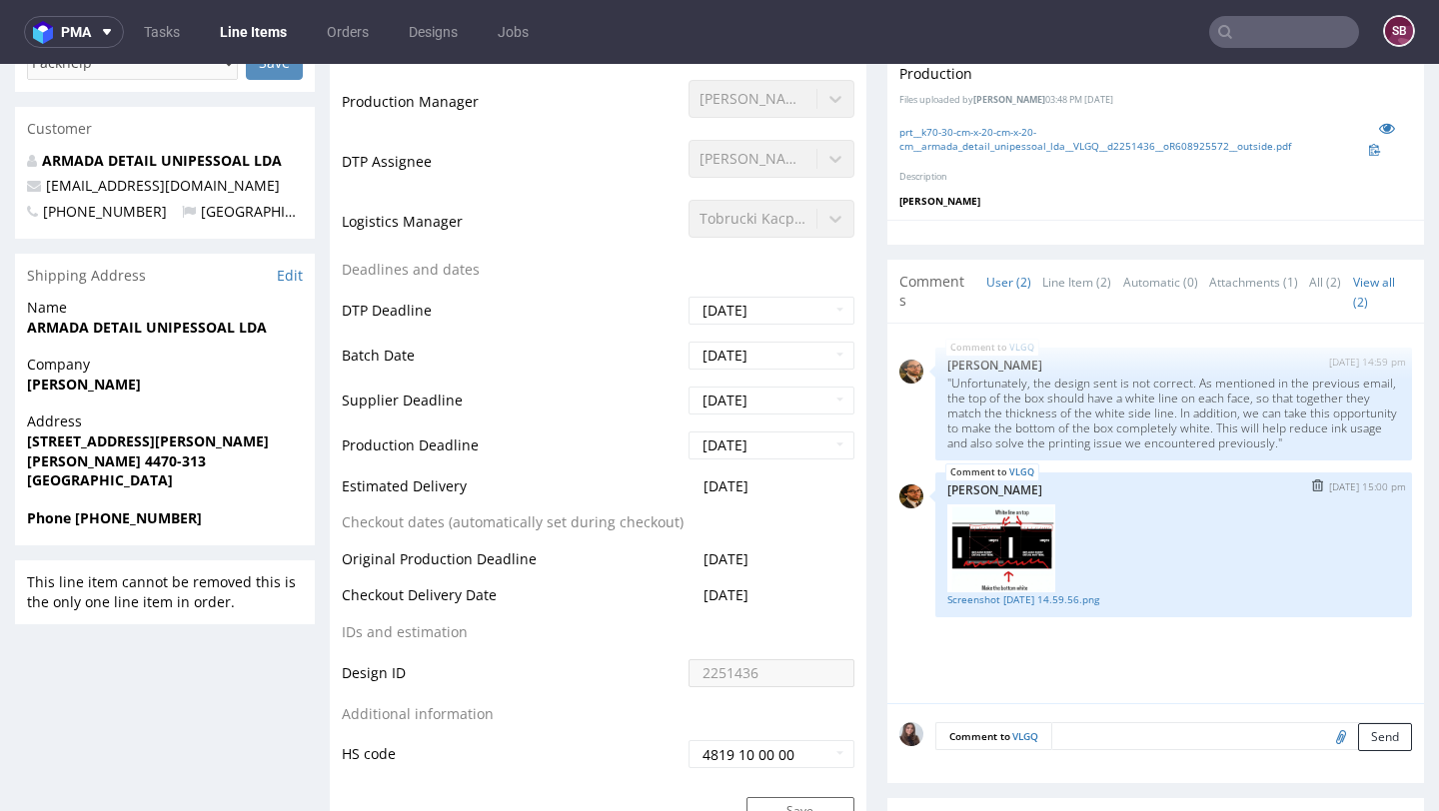
click at [1002, 534] on img at bounding box center [1001, 548] width 108 height 87
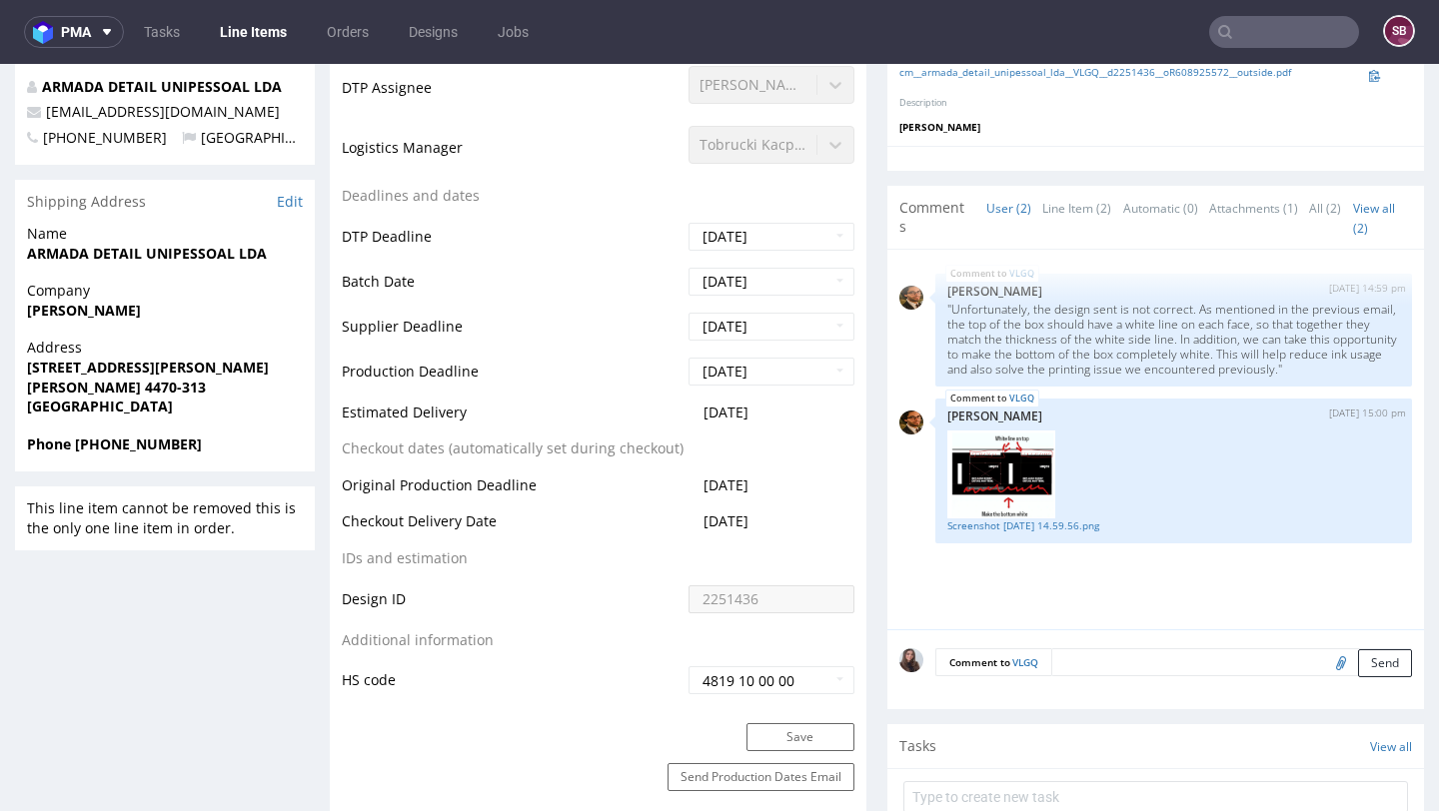
scroll to position [0, 0]
